Goal: Transaction & Acquisition: Subscribe to service/newsletter

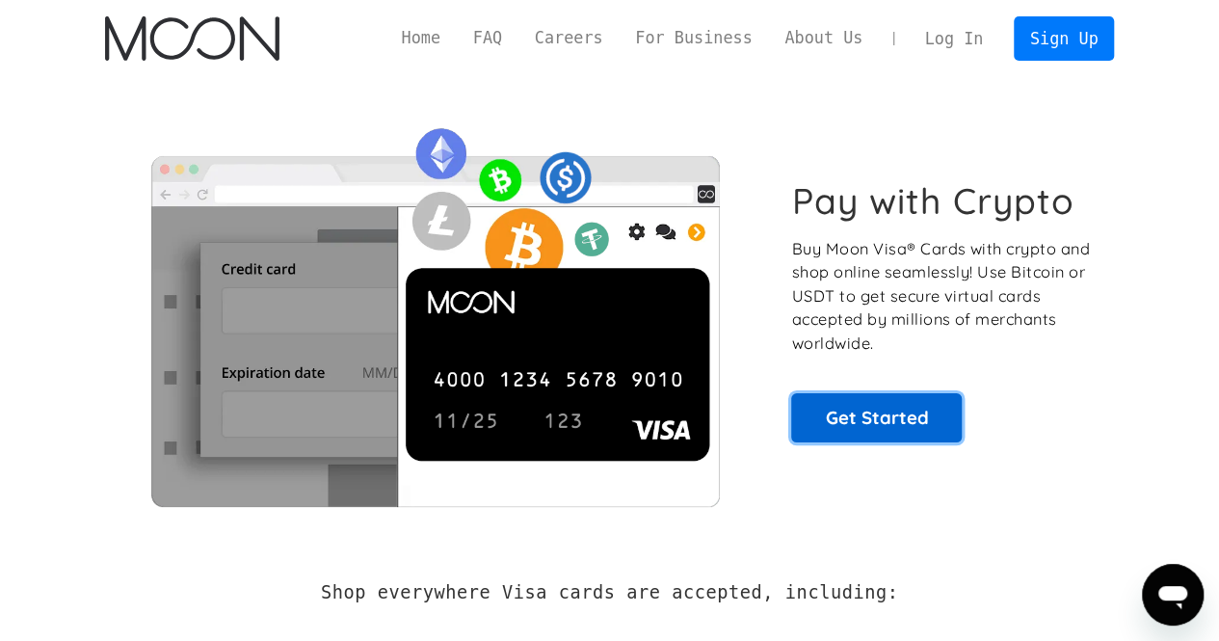
click at [872, 422] on link "Get Started" at bounding box center [876, 417] width 171 height 48
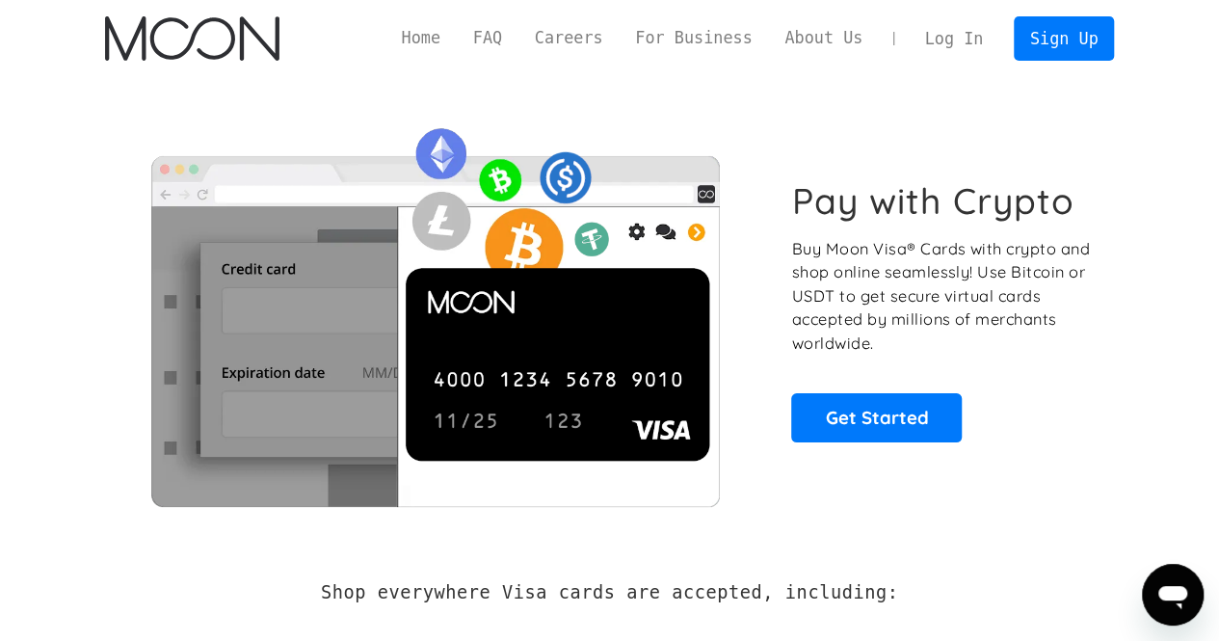
click at [457, 40] on link "Home" at bounding box center [420, 38] width 71 height 24
click at [1065, 41] on link "Sign Up" at bounding box center [1064, 37] width 100 height 43
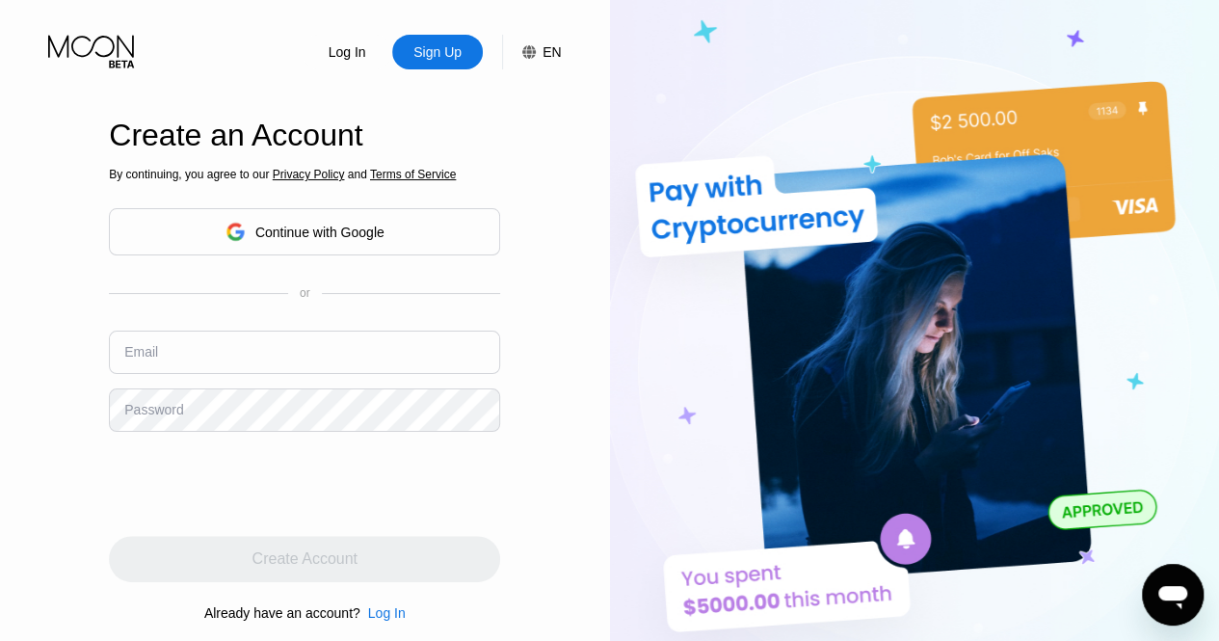
click at [208, 374] on input "text" at bounding box center [304, 351] width 391 height 43
type input "hillgary672@gmail.com"
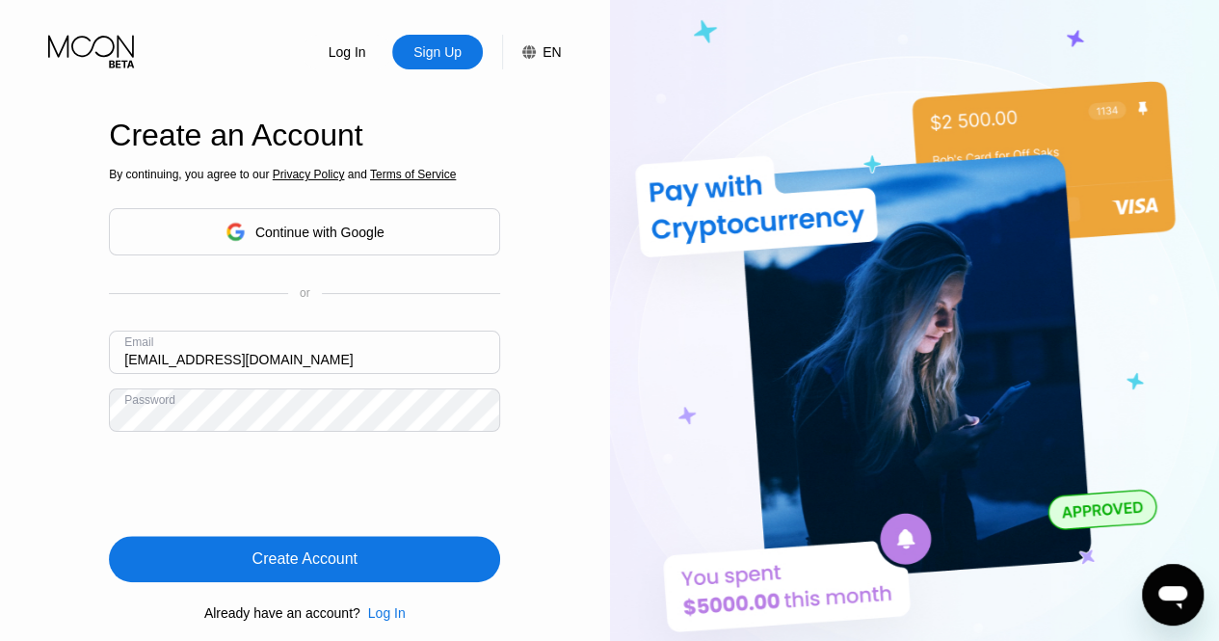
scroll to position [70, 0]
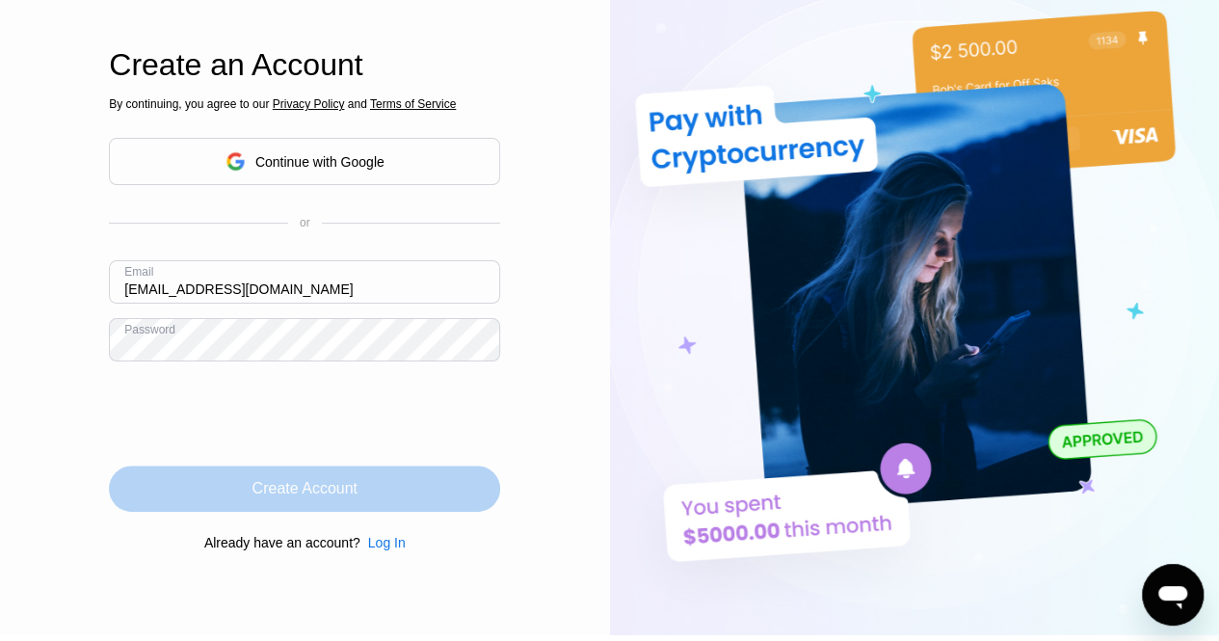
click at [289, 485] on div "Create Account" at bounding box center [304, 488] width 105 height 19
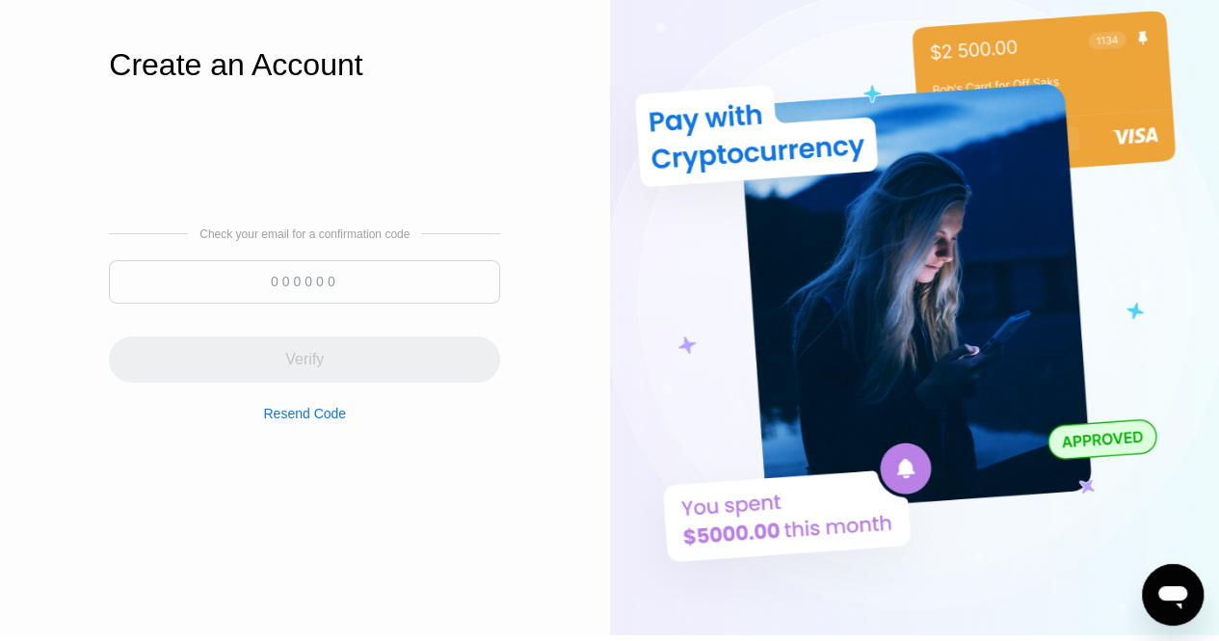
click at [289, 277] on input at bounding box center [304, 281] width 391 height 43
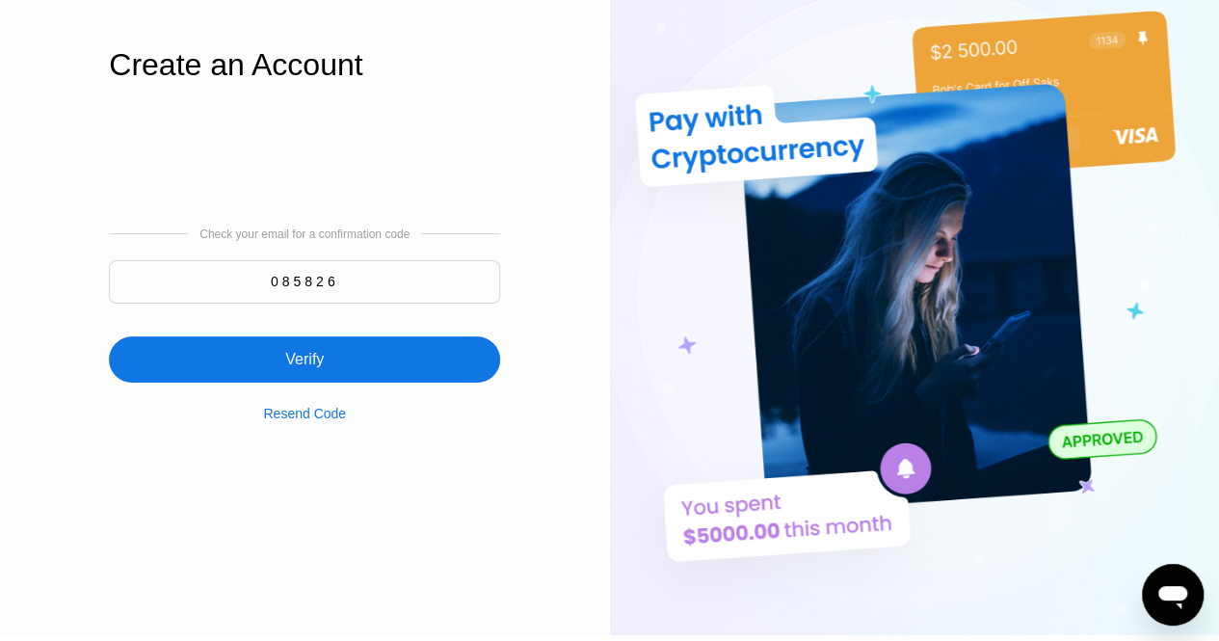
type input "085826"
click at [339, 366] on div "Verify" at bounding box center [304, 359] width 391 height 46
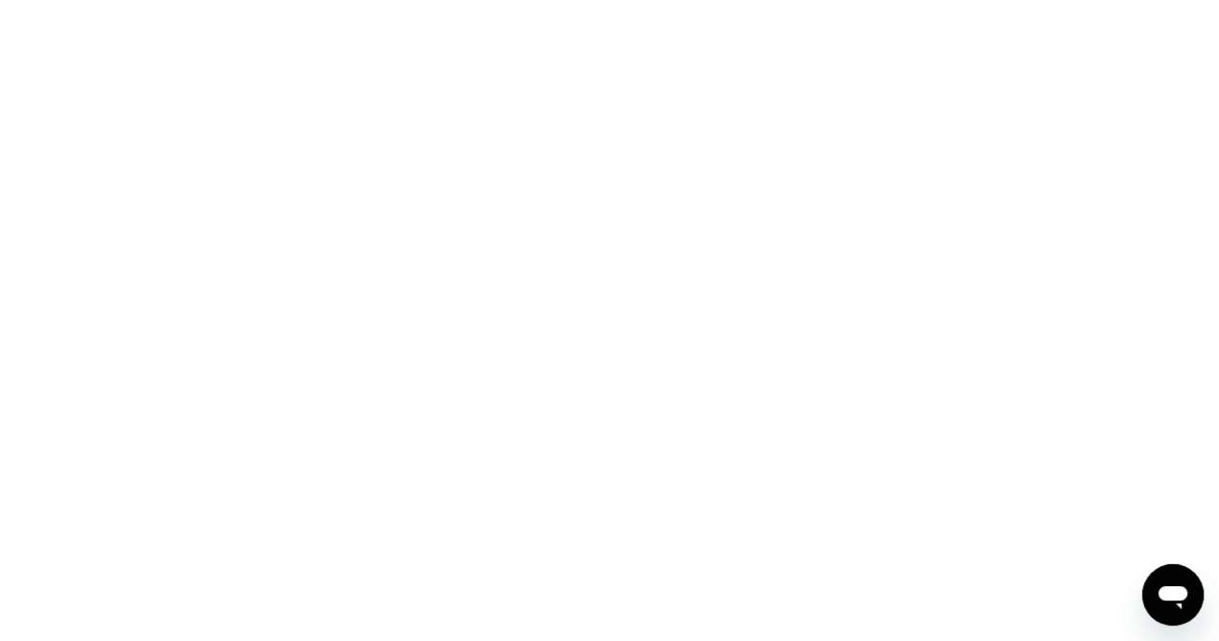
scroll to position [0, 0]
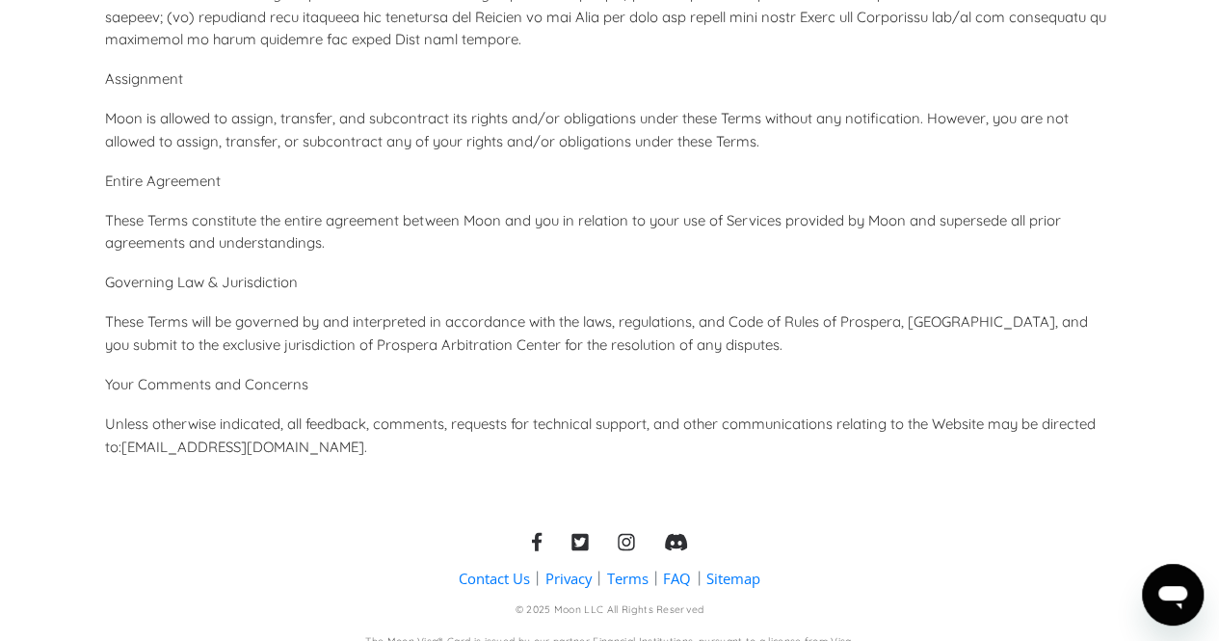
scroll to position [8804, 0]
